Goal: Information Seeking & Learning: Find specific page/section

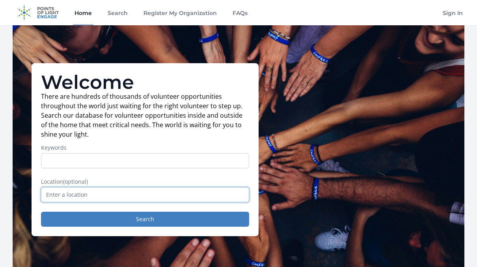
click at [134, 200] on input "text" at bounding box center [145, 194] width 208 height 15
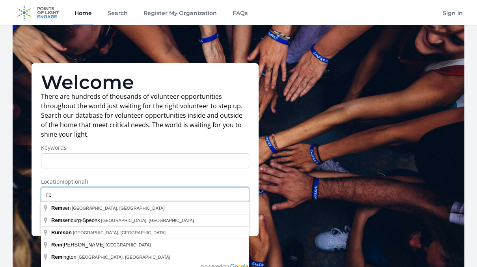
type input "r"
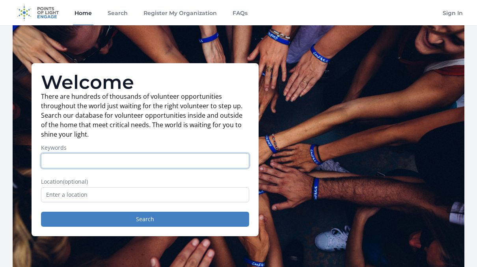
click at [141, 158] on input "Keywords" at bounding box center [145, 160] width 208 height 15
type input "remote"
click at [41, 211] on button "Search" at bounding box center [145, 218] width 208 height 15
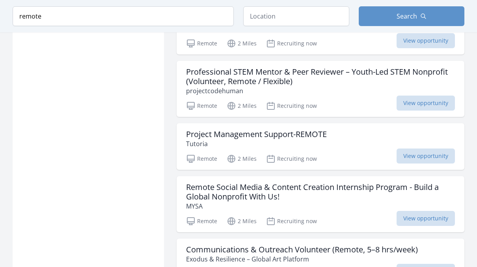
scroll to position [771, 0]
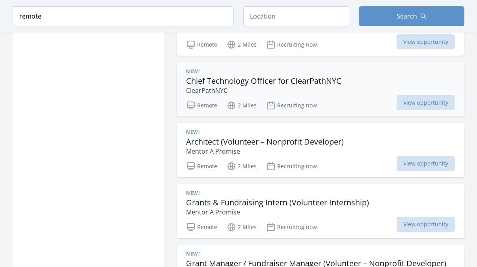
scroll to position [1375, 0]
